Goal: Find specific page/section: Find specific page/section

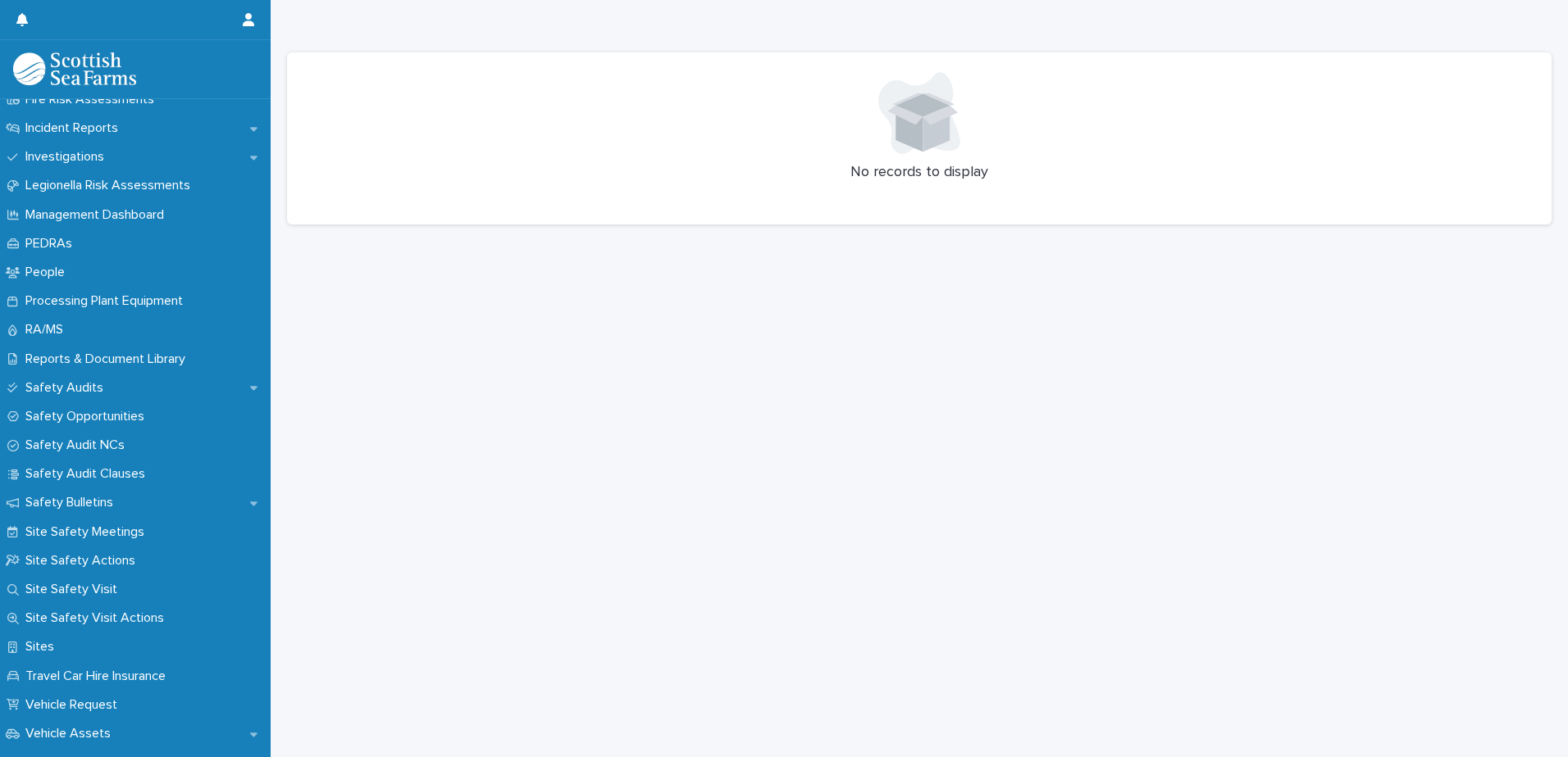
scroll to position [665, 0]
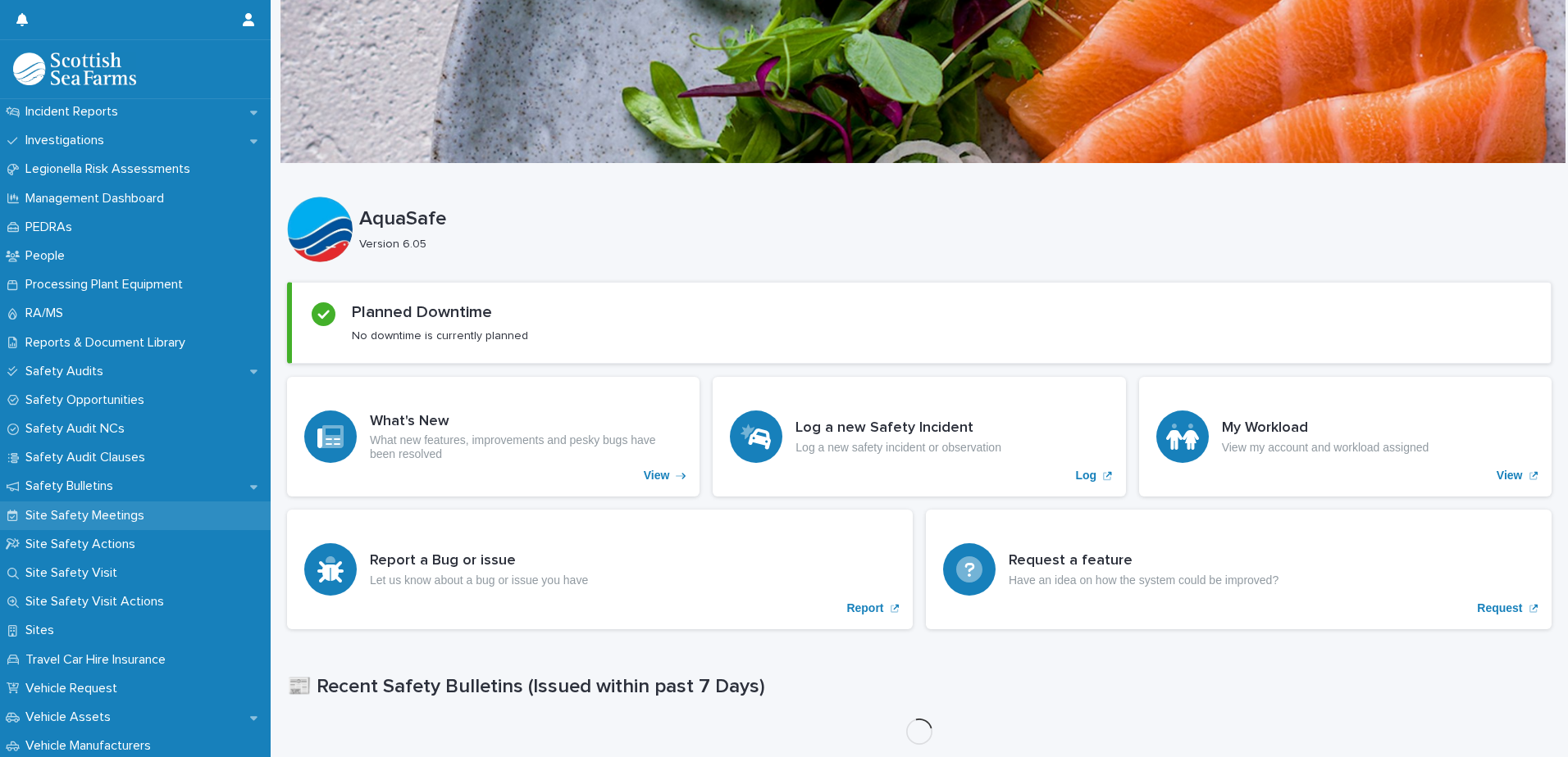
click at [79, 515] on p "Site Safety Meetings" at bounding box center [88, 515] width 138 height 15
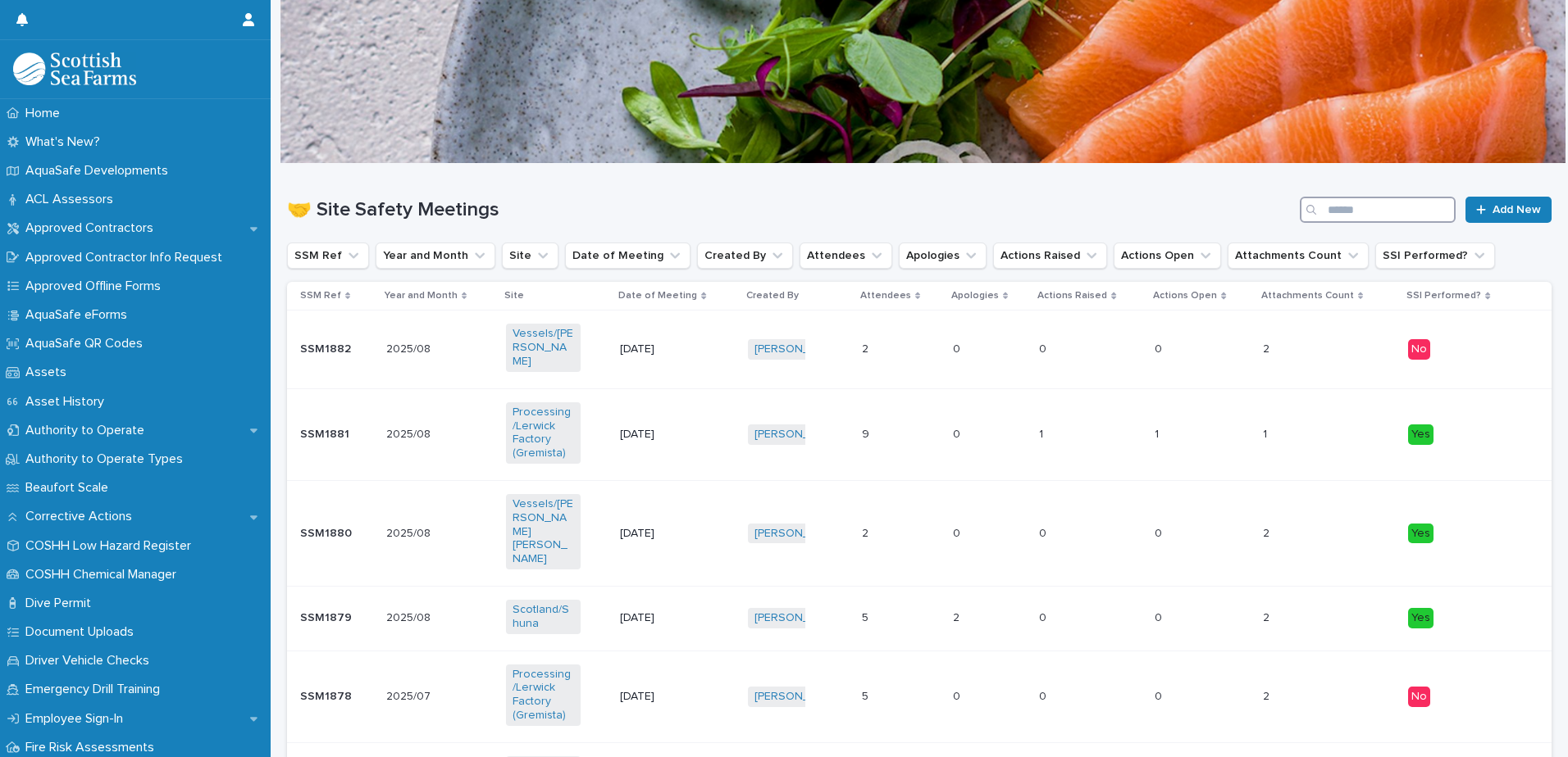
click at [1340, 206] on input "Search" at bounding box center [1377, 210] width 155 height 27
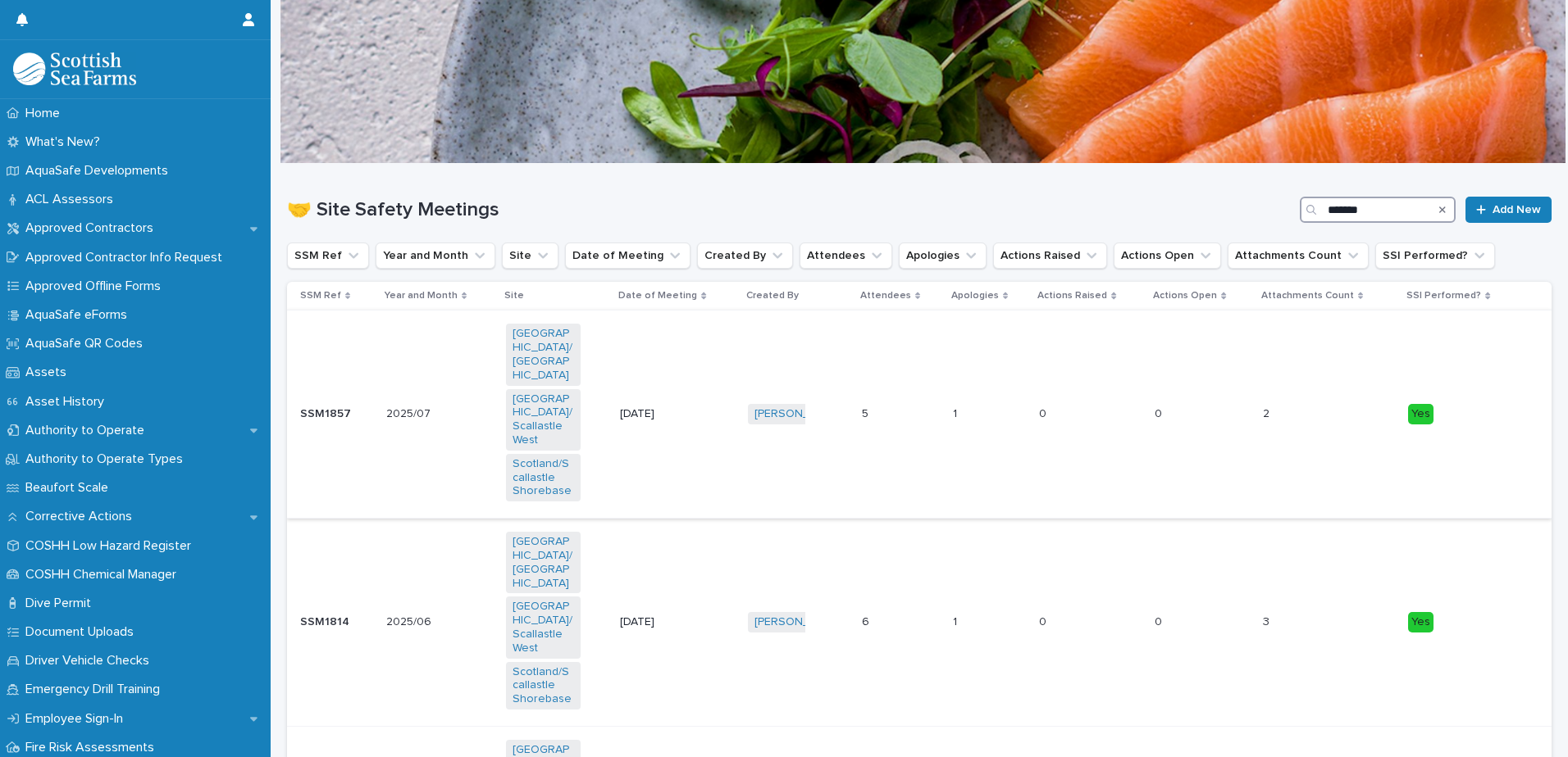
type input "*******"
click at [666, 407] on p "[DATE]" at bounding box center [657, 414] width 75 height 14
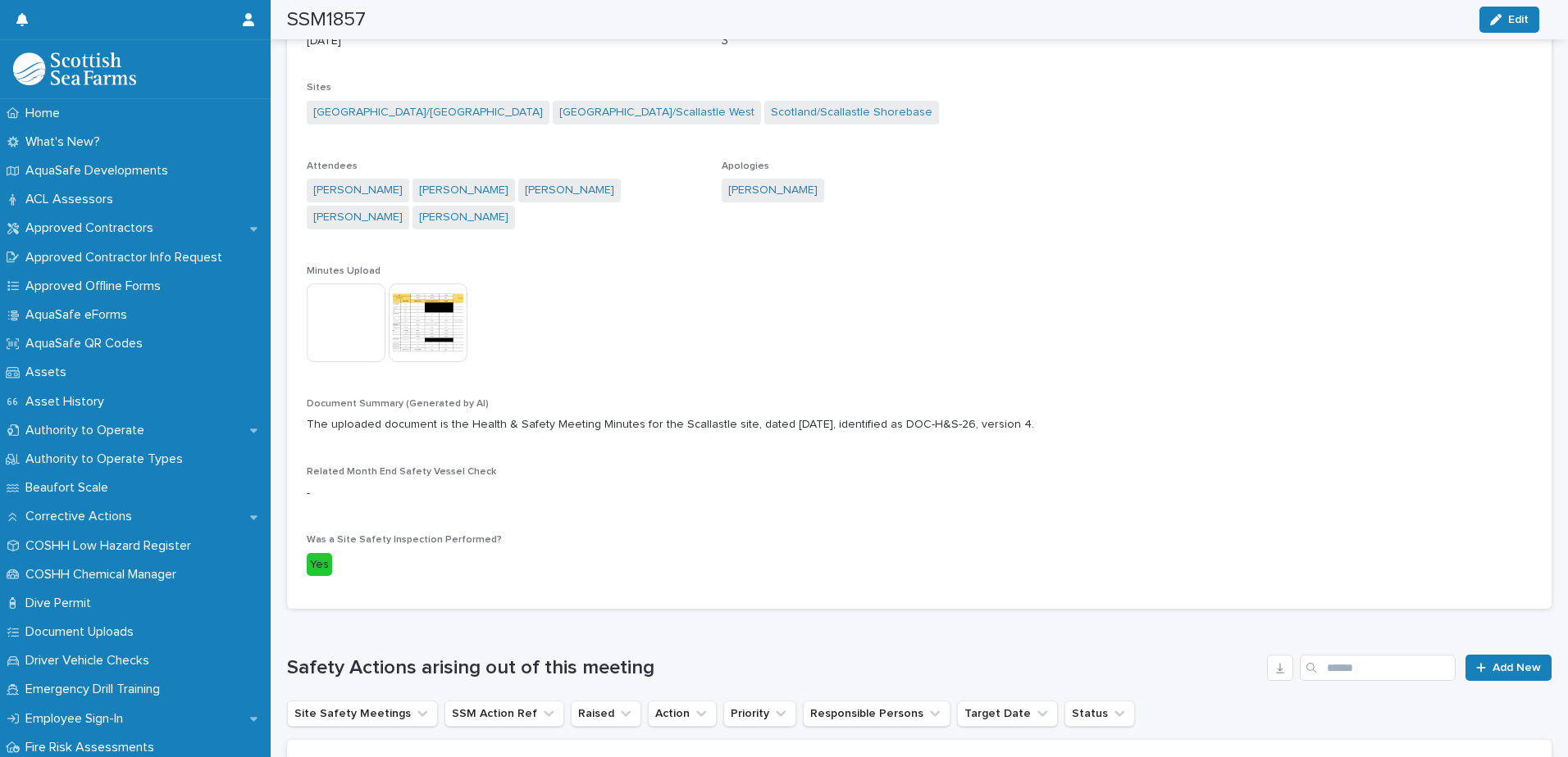
scroll to position [294, 0]
click at [423, 331] on img at bounding box center [428, 323] width 79 height 79
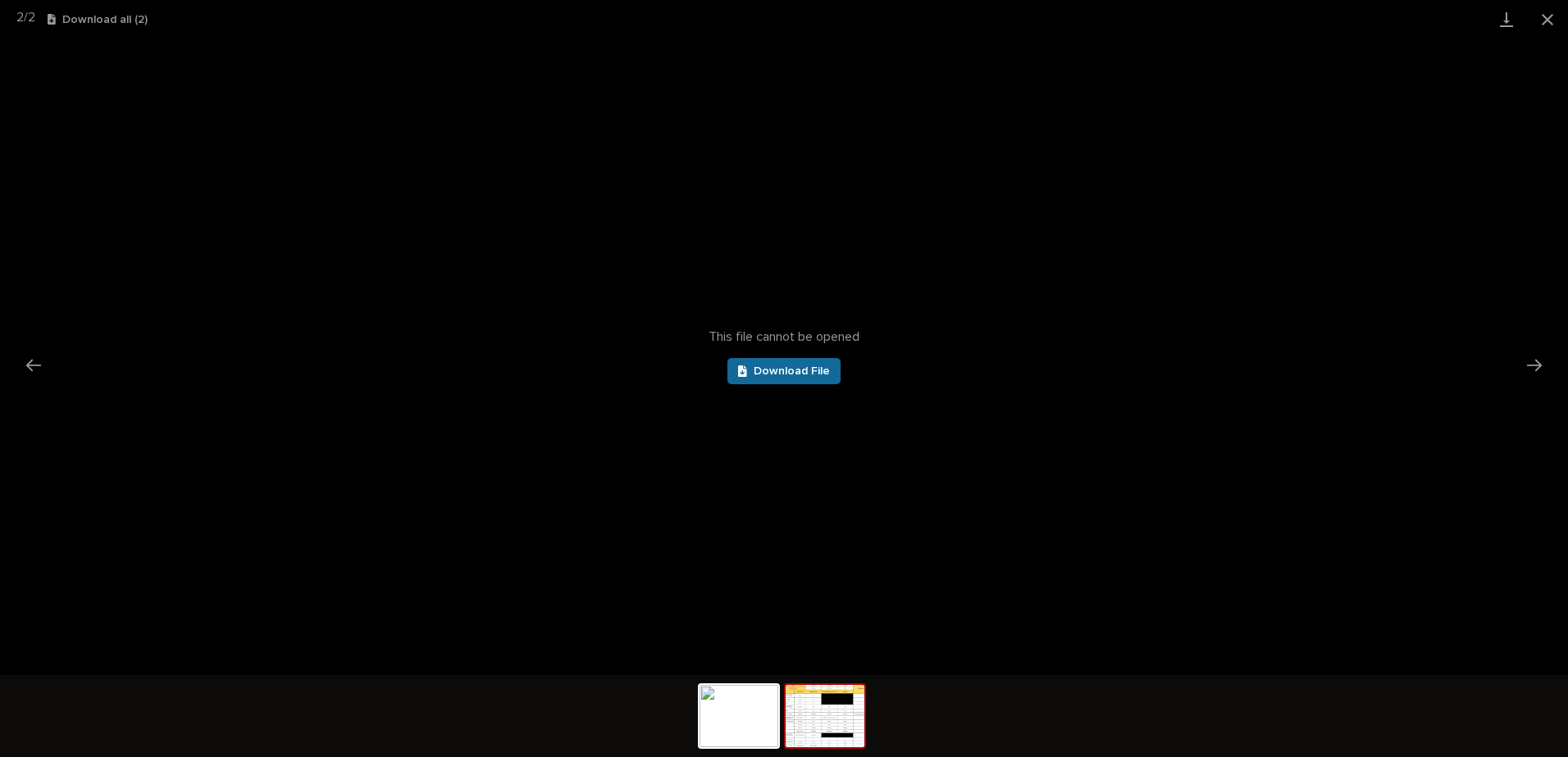
click at [744, 375] on icon at bounding box center [742, 371] width 9 height 11
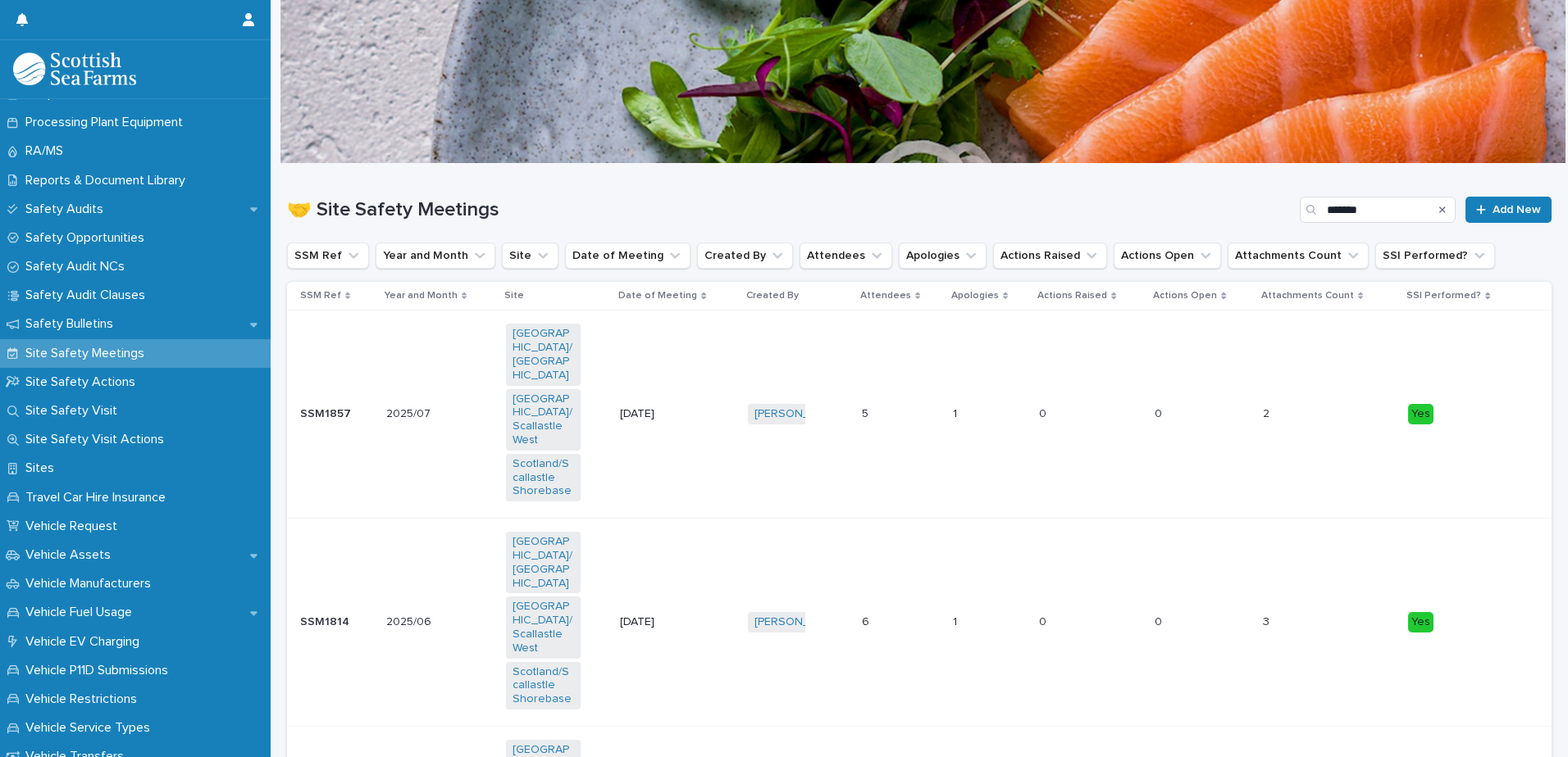
scroll to position [825, 0]
click at [69, 216] on p "Safety Audits" at bounding box center [67, 211] width 98 height 15
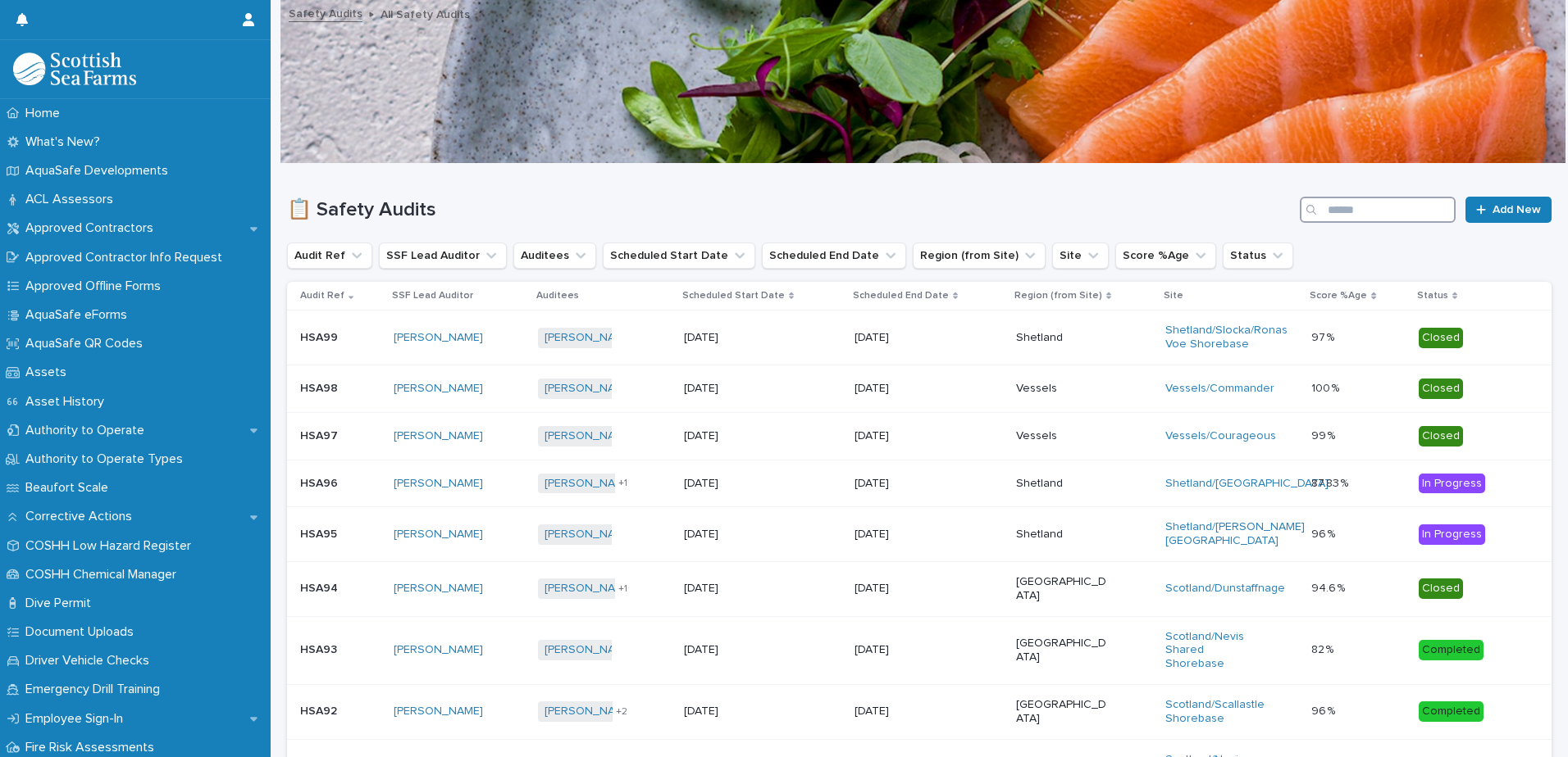
click at [1333, 203] on input "Search" at bounding box center [1377, 210] width 155 height 27
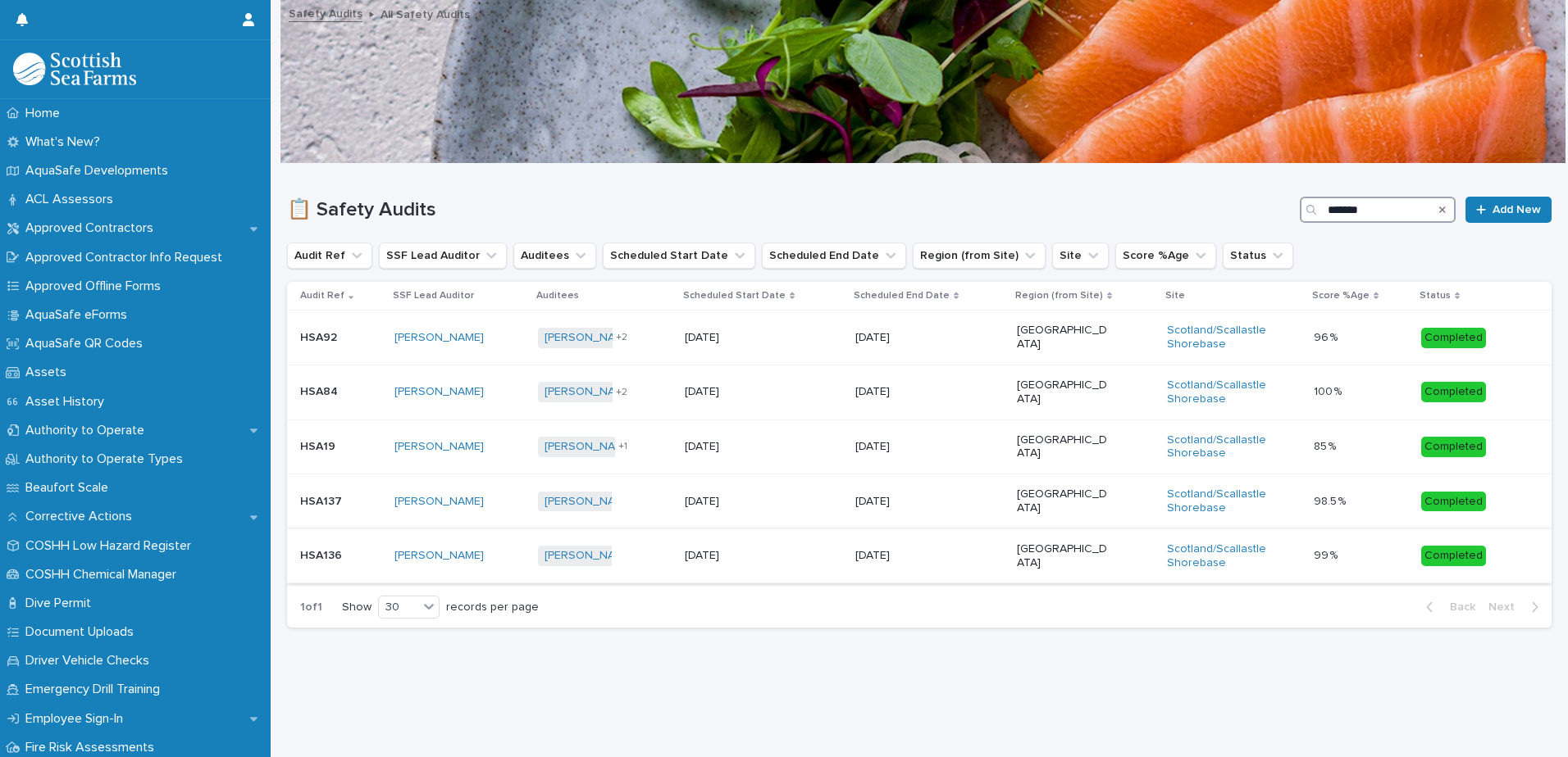
type input "*******"
click at [678, 558] on td "[PERSON_NAME] + 0" at bounding box center [605, 556] width 147 height 55
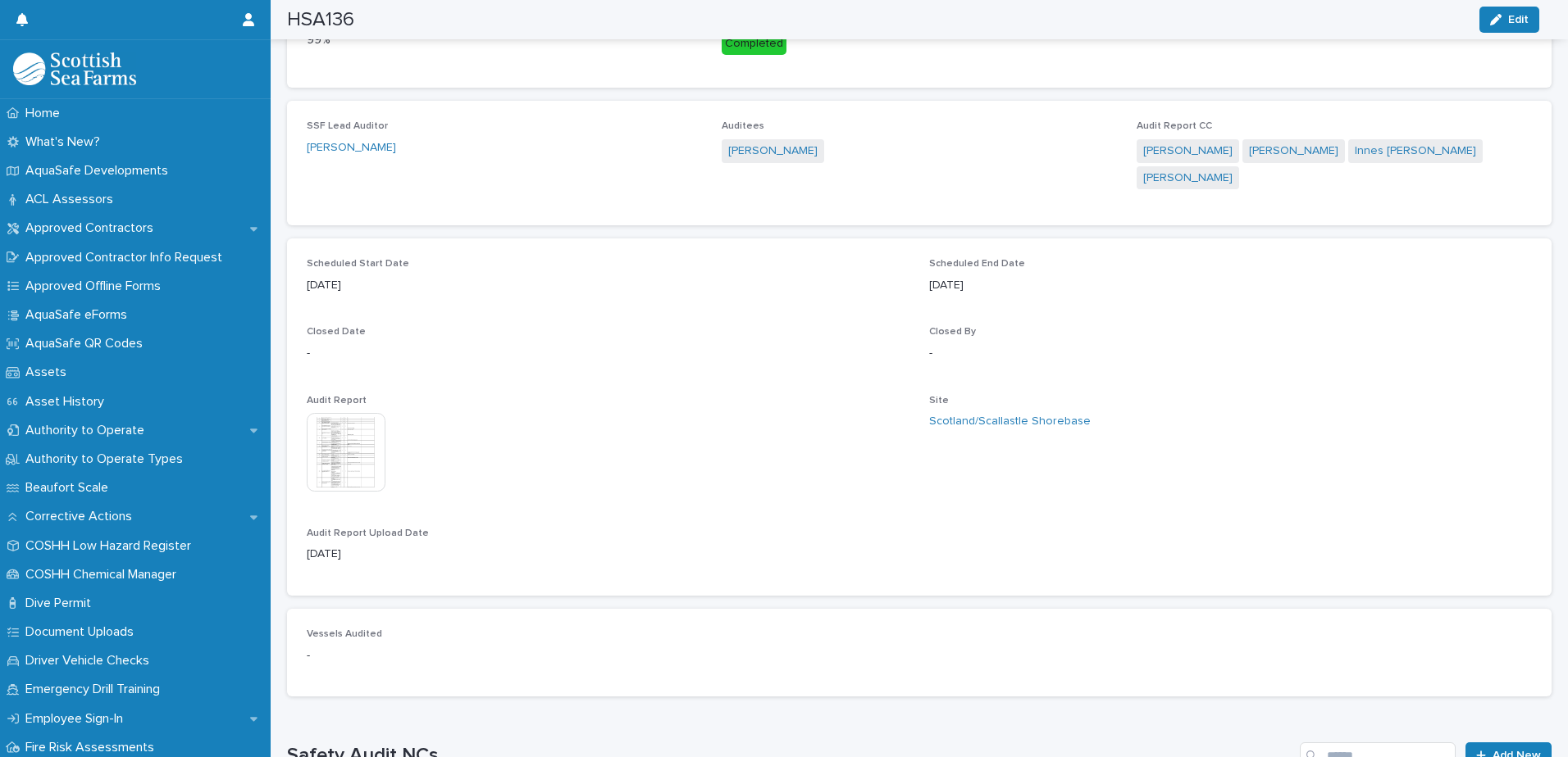
scroll to position [658, 0]
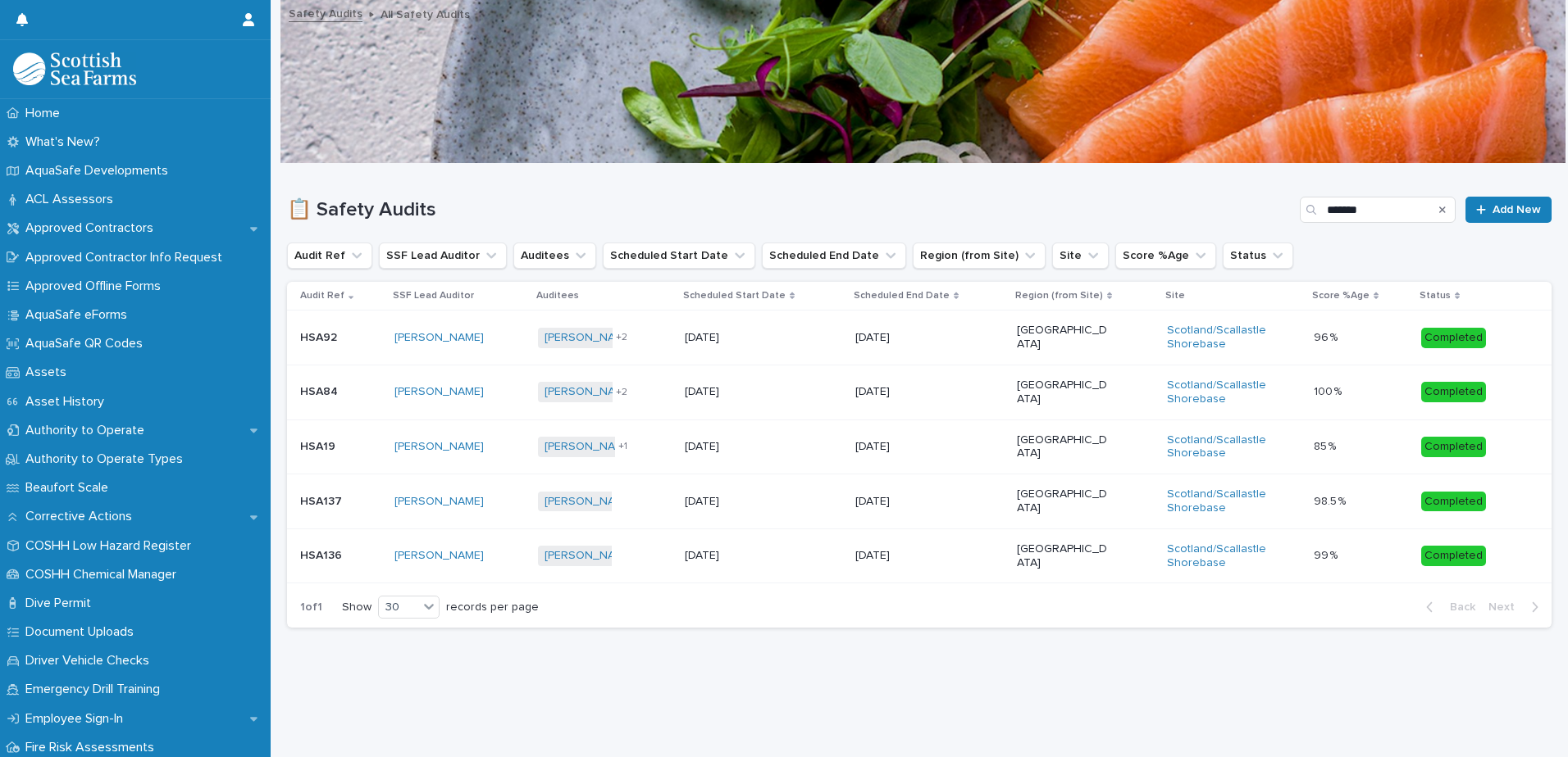
scroll to position [12, 0]
click at [697, 495] on p "[DATE]" at bounding box center [730, 501] width 91 height 14
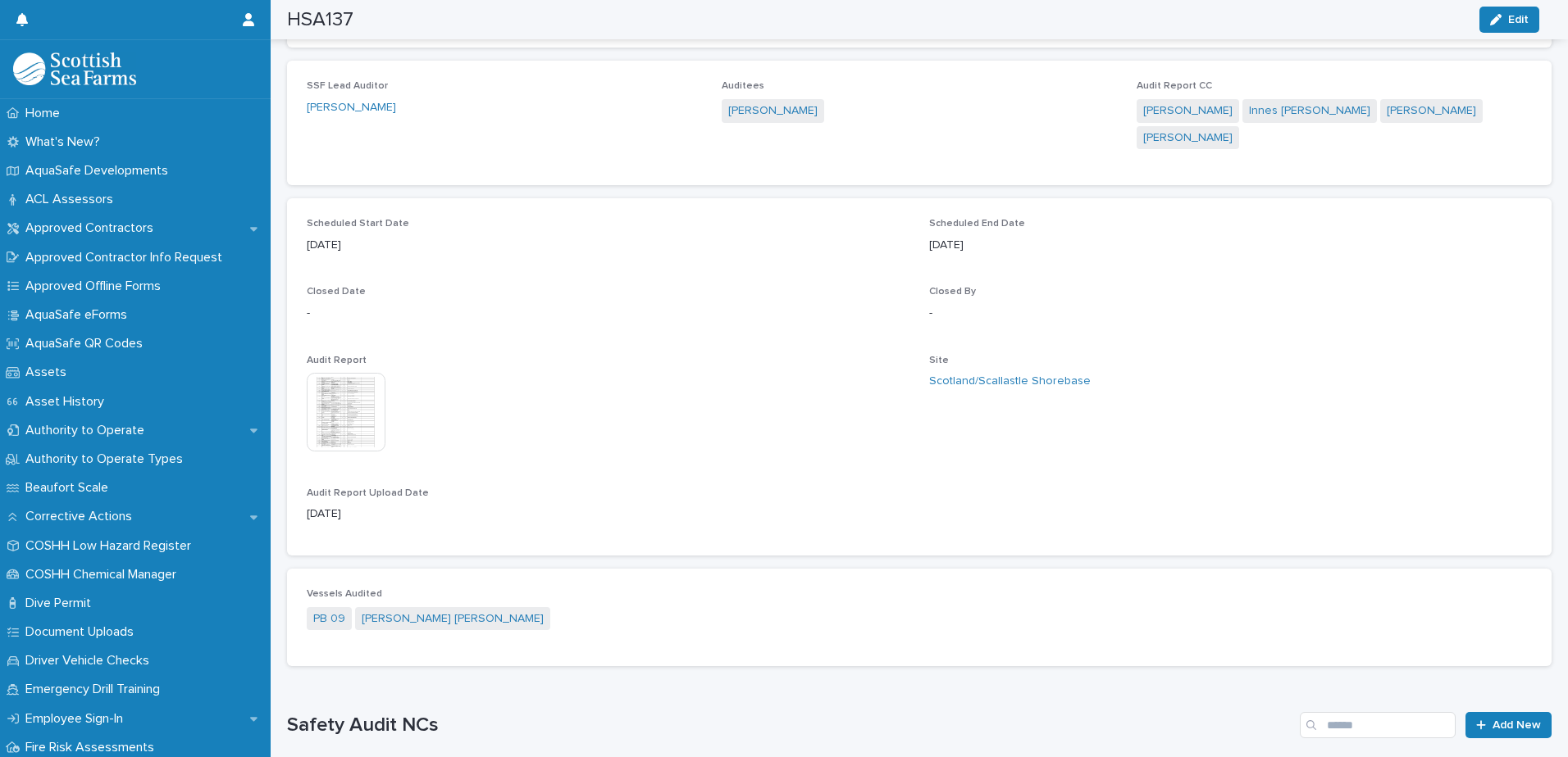
scroll to position [691, 0]
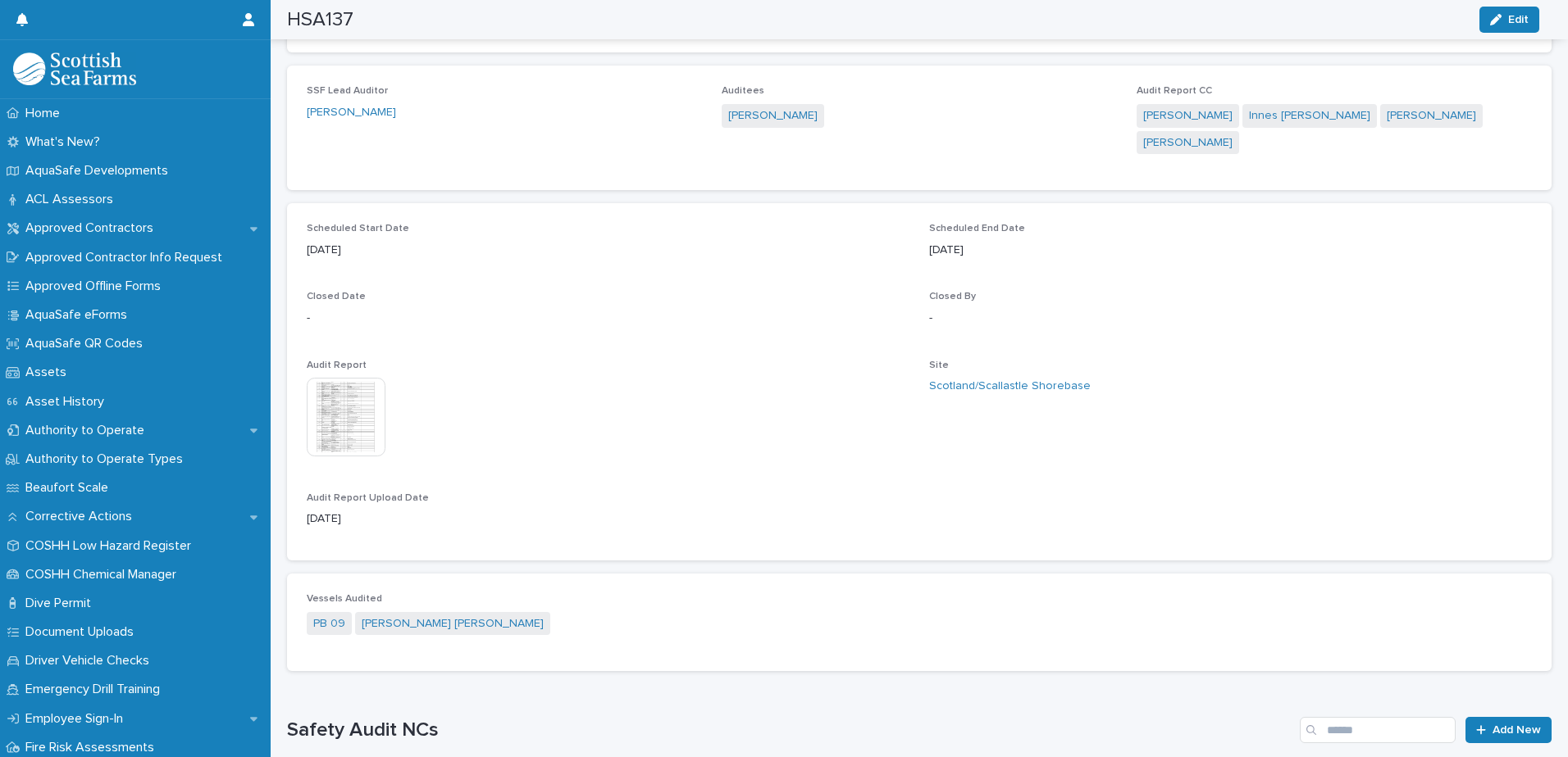
click at [361, 390] on img at bounding box center [346, 417] width 79 height 79
